Goal: Find specific page/section

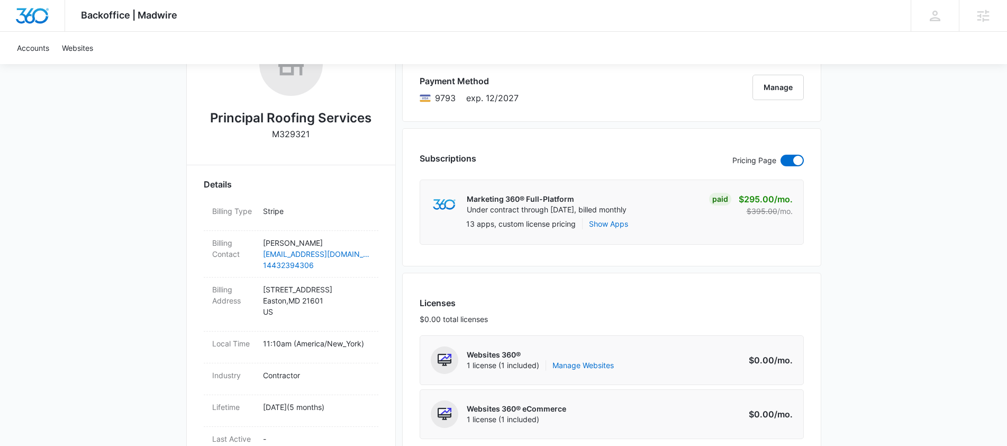
scroll to position [193, 0]
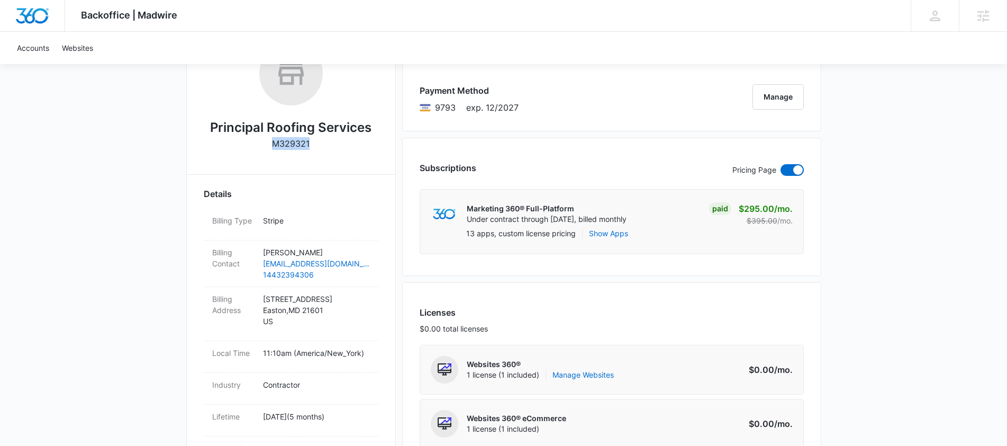
drag, startPoint x: 315, startPoint y: 146, endPoint x: 272, endPoint y: 144, distance: 43.4
click at [269, 144] on div "Principal Roofing Services M329321" at bounding box center [291, 99] width 175 height 115
copy p "M329321"
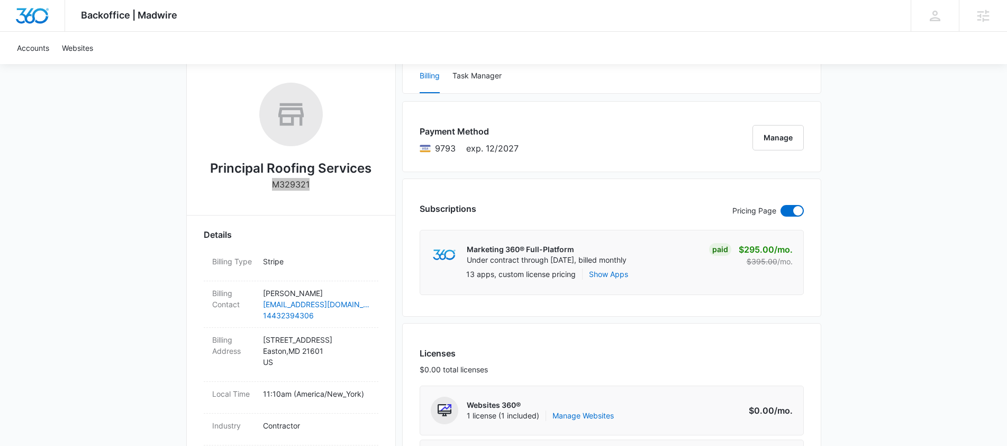
scroll to position [0, 0]
